Goal: Navigation & Orientation: Find specific page/section

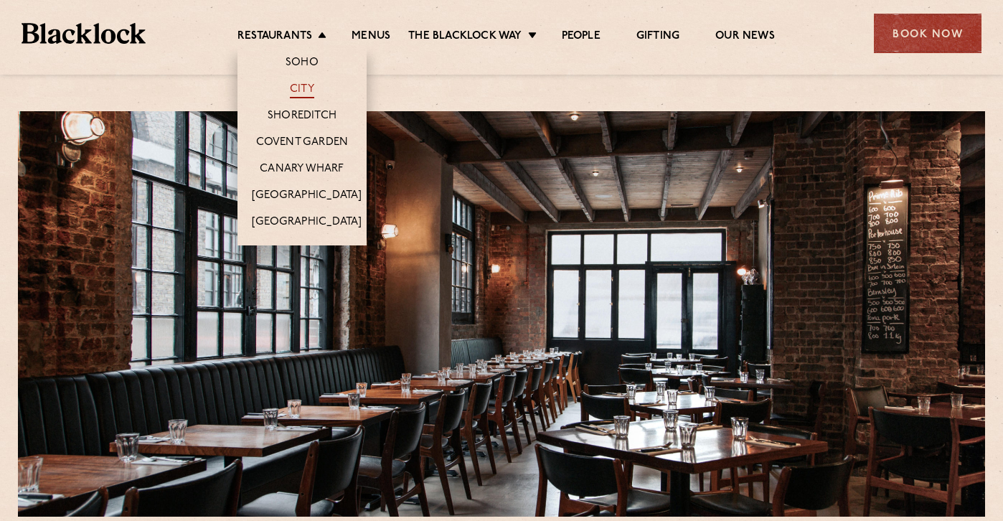
click at [291, 87] on link "City" at bounding box center [302, 90] width 24 height 16
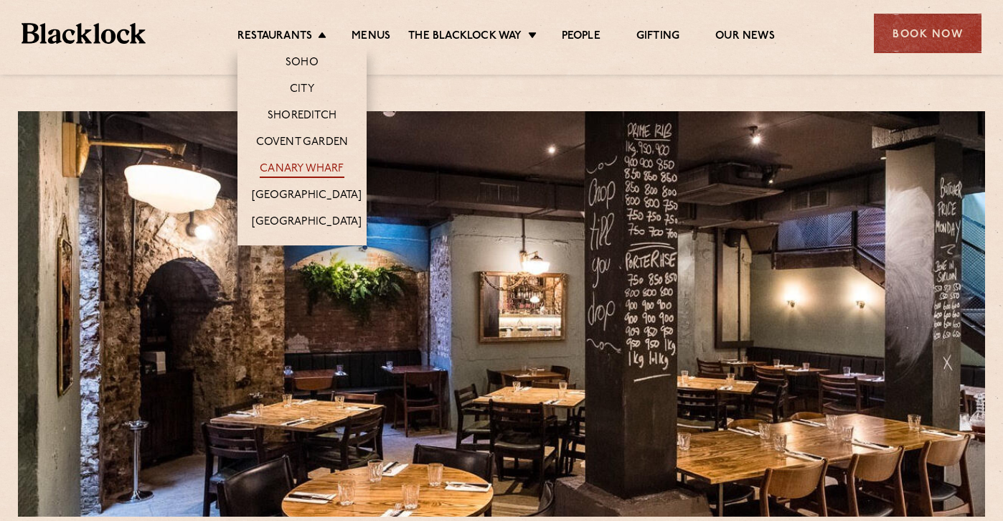
click at [287, 167] on link "Canary Wharf" at bounding box center [302, 170] width 84 height 16
